Goal: Task Accomplishment & Management: Manage account settings

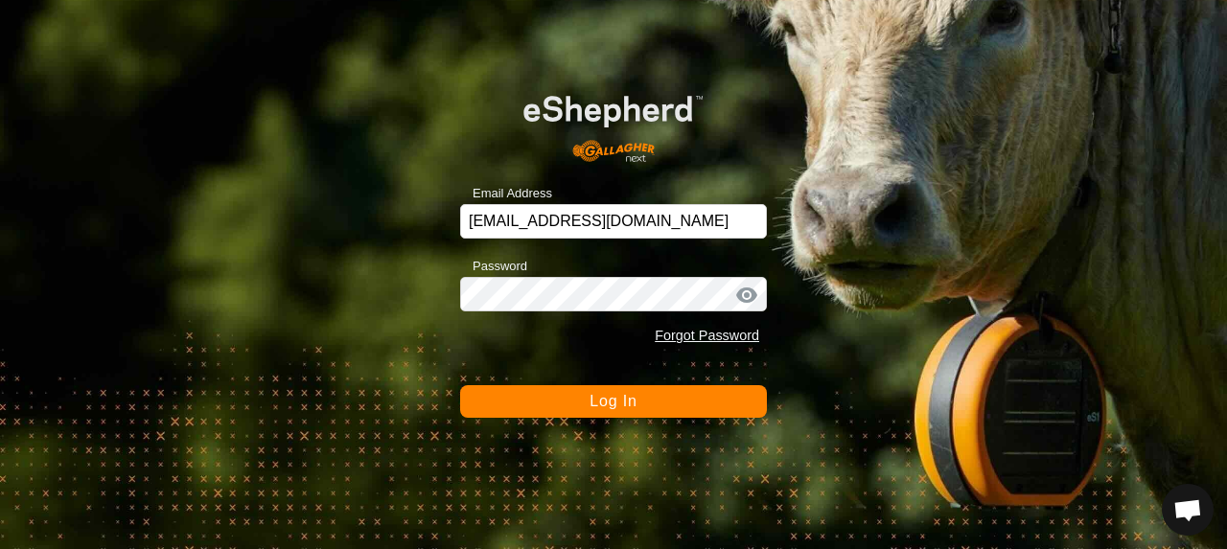
click at [525, 400] on button "Log In" at bounding box center [613, 401] width 307 height 33
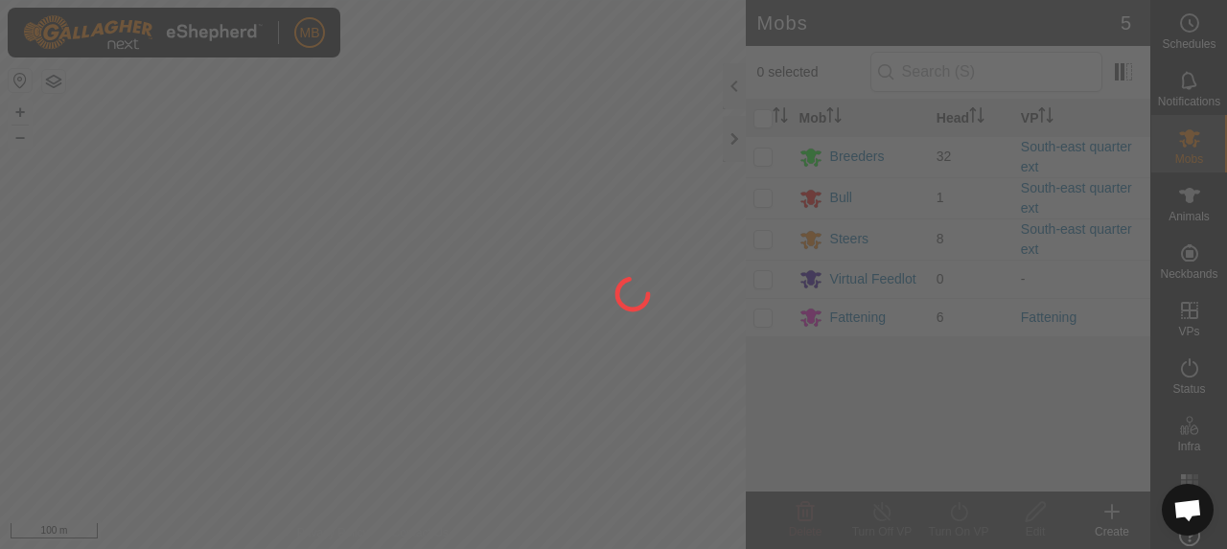
click at [323, 450] on div "MB Schedules Notifications Mobs Animals Neckbands VPs Status Infra Heatmap Help…" at bounding box center [613, 274] width 1227 height 549
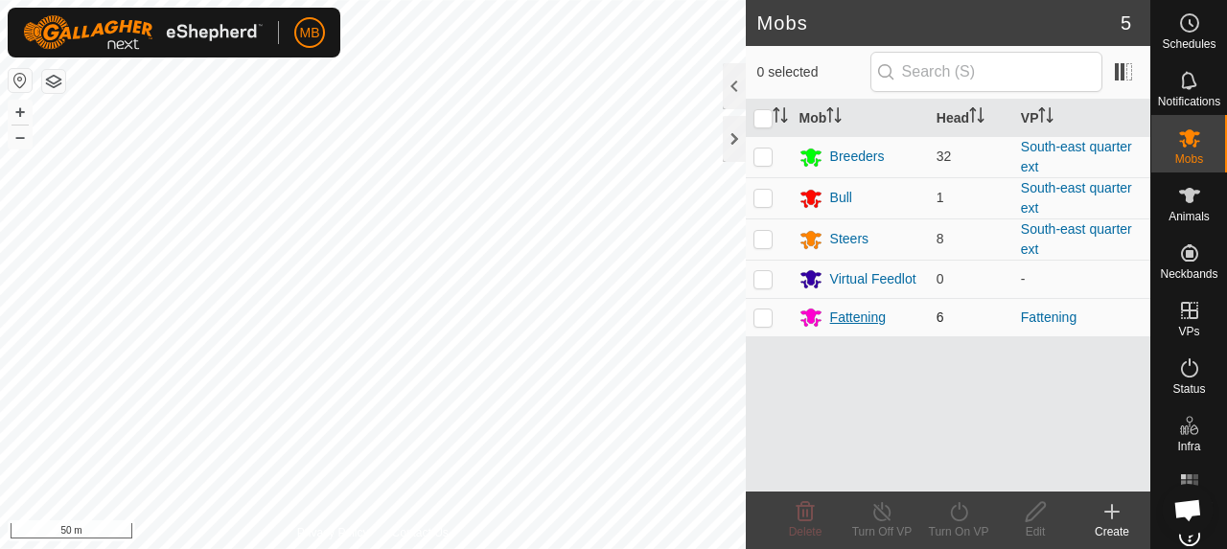
click at [869, 308] on div "Fattening" at bounding box center [858, 318] width 56 height 20
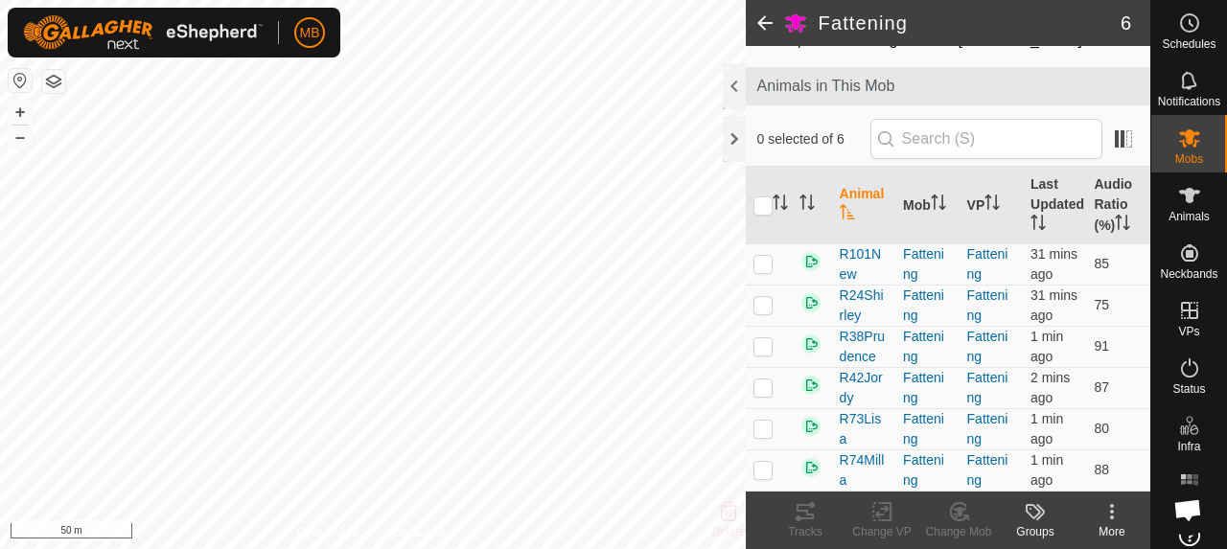
scroll to position [119, 0]
click at [768, 466] on p-checkbox at bounding box center [763, 469] width 19 height 15
click at [798, 523] on icon at bounding box center [805, 511] width 23 height 23
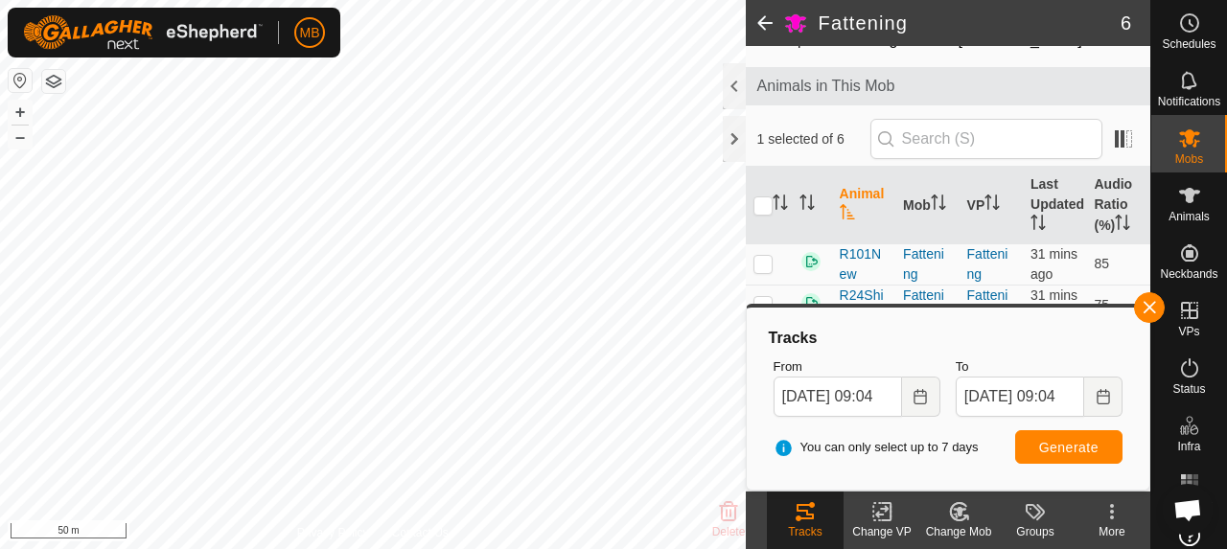
click at [1152, 323] on button "button" at bounding box center [1149, 307] width 31 height 31
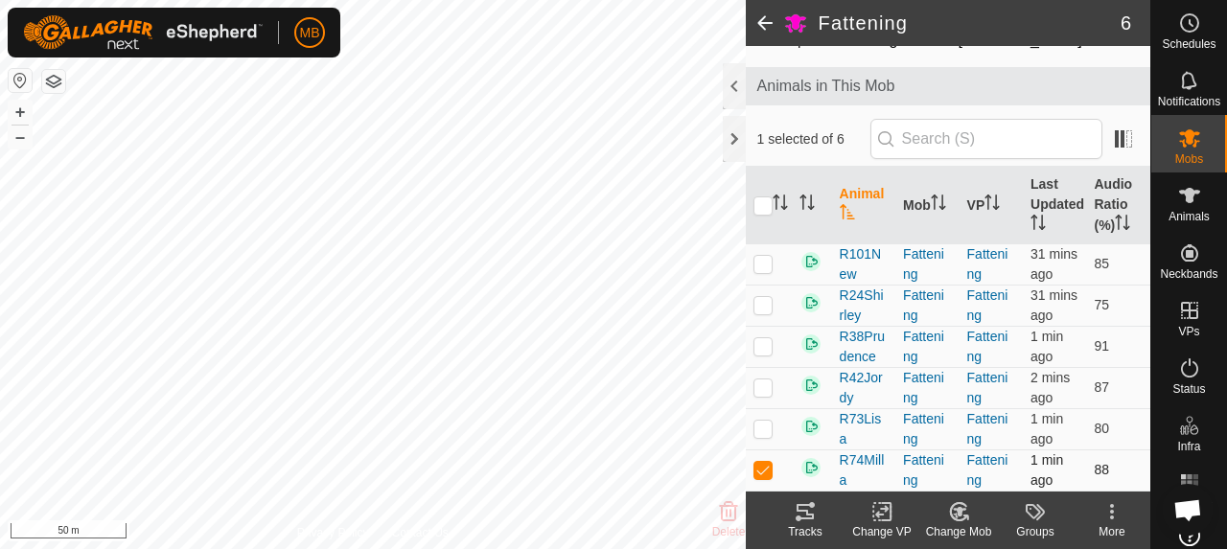
click at [762, 477] on p-checkbox at bounding box center [763, 469] width 19 height 15
checkbox input "false"
